Goal: Navigation & Orientation: Find specific page/section

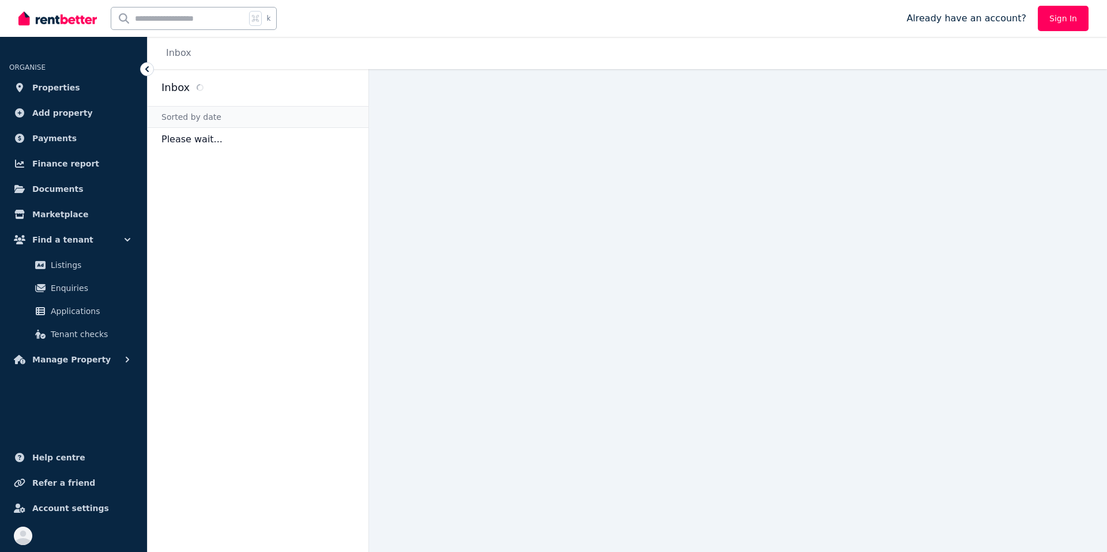
click at [144, 76] on ul "ORGANISE Properties Add property Payments Finance report Documents Marketplace …" at bounding box center [73, 209] width 147 height 323
click at [145, 74] on icon at bounding box center [147, 69] width 12 height 12
